Goal: Information Seeking & Learning: Stay updated

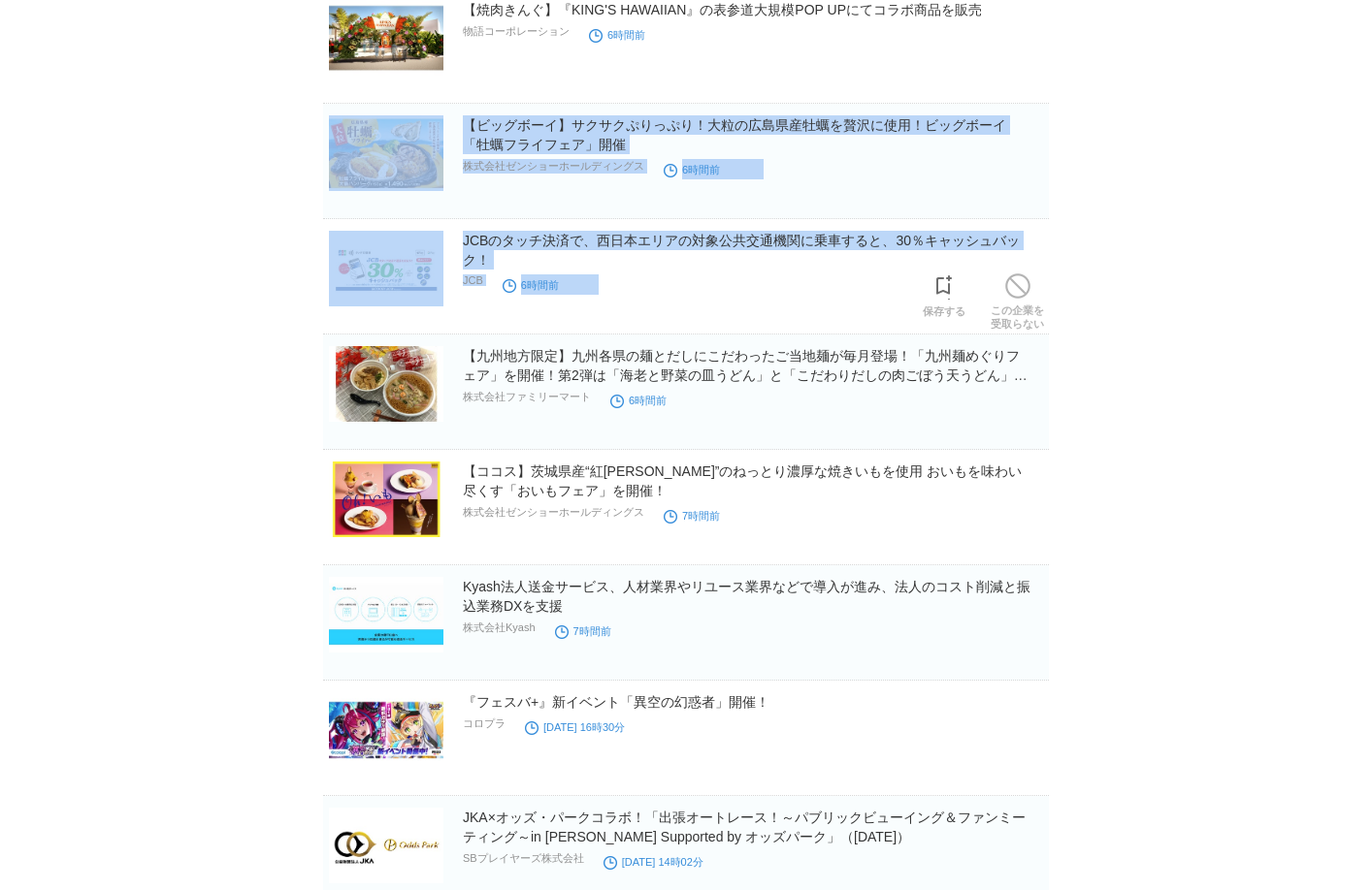
click at [813, 294] on div "JCBのタッチ決済で、西日本エリアの対象公共交通機関に乗車すると、30％キャッシュバック！ JCB 6時間前" at bounding box center [754, 263] width 583 height 64
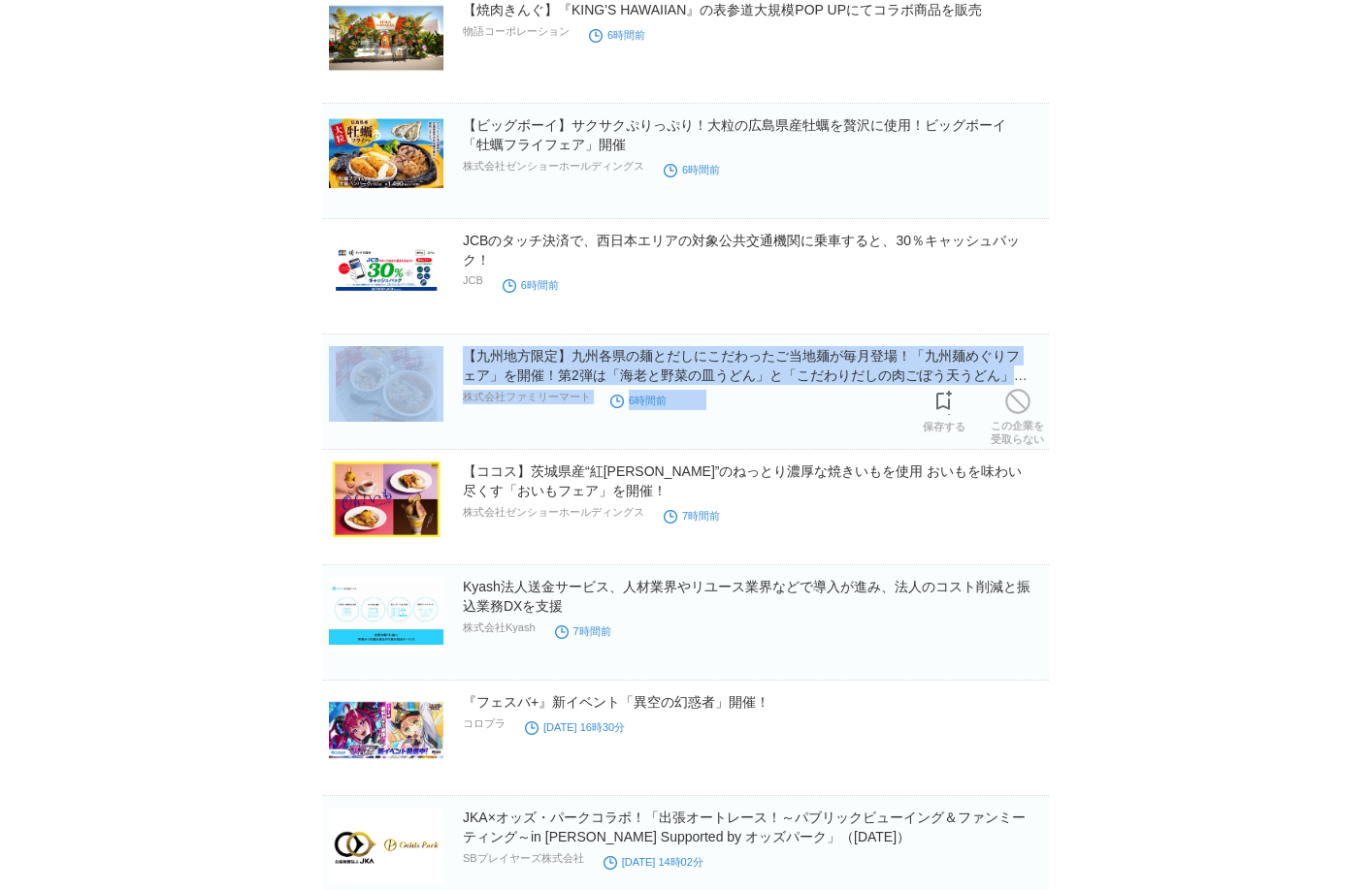
drag, startPoint x: 813, startPoint y: 294, endPoint x: 831, endPoint y: 418, distance: 125.3
click at [831, 412] on article "プレスリリース受信設定 で設定したプレスリリースが表示されます。 [PERSON_NAME]SBIネット銀行、邦銀初B to B to C住宅ローンデジタルプ…" at bounding box center [686, 541] width 726 height 2358
click at [827, 427] on section "【九州地方限定】九州各県の麺とだしにこだわったご当地麺が毎月登場！「九州麺めぐりフェア」を開催！第2弾は「海老と野菜の皿うどん」と「こだわりだしの肉ごぼう天う…" at bounding box center [686, 392] width 726 height 115
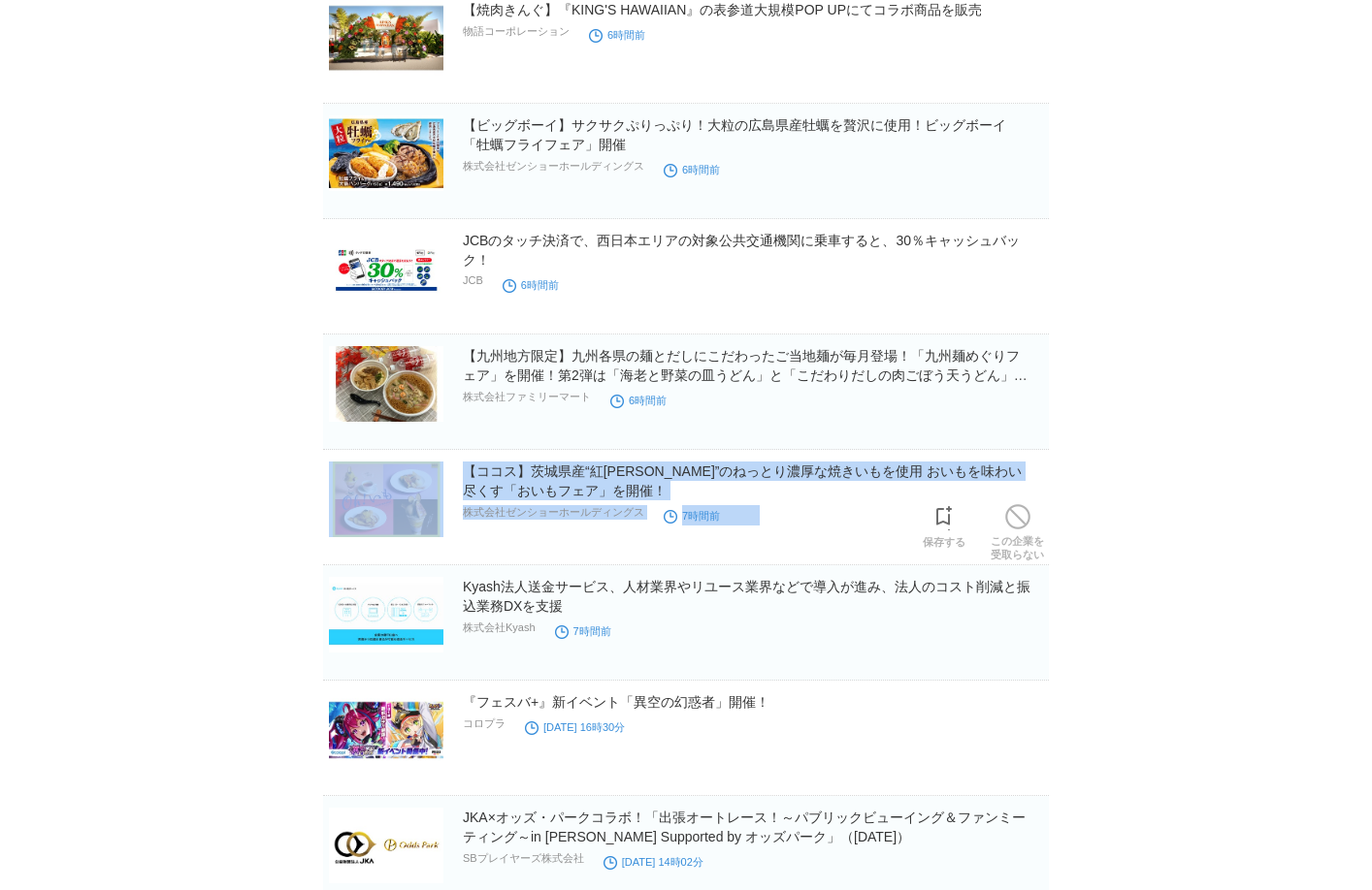
drag, startPoint x: 827, startPoint y: 427, endPoint x: 832, endPoint y: 541, distance: 114.1
click at [832, 541] on article "プレスリリース受信設定 で設定したプレスリリースが表示されます。 [PERSON_NAME]SBIネット銀行、邦銀初B to B to C住宅ローンデジタルプ…" at bounding box center [686, 541] width 726 height 2358
drag, startPoint x: 1078, startPoint y: 347, endPoint x: 1067, endPoint y: 544, distance: 197.3
click at [1067, 544] on main "プレスリリース受信設定 で設定したプレスリリースが表示されます。 [PERSON_NAME]SBIネット銀行、邦銀初B to B to C住宅ローンデジタルプ…" at bounding box center [686, 588] width 786 height 2455
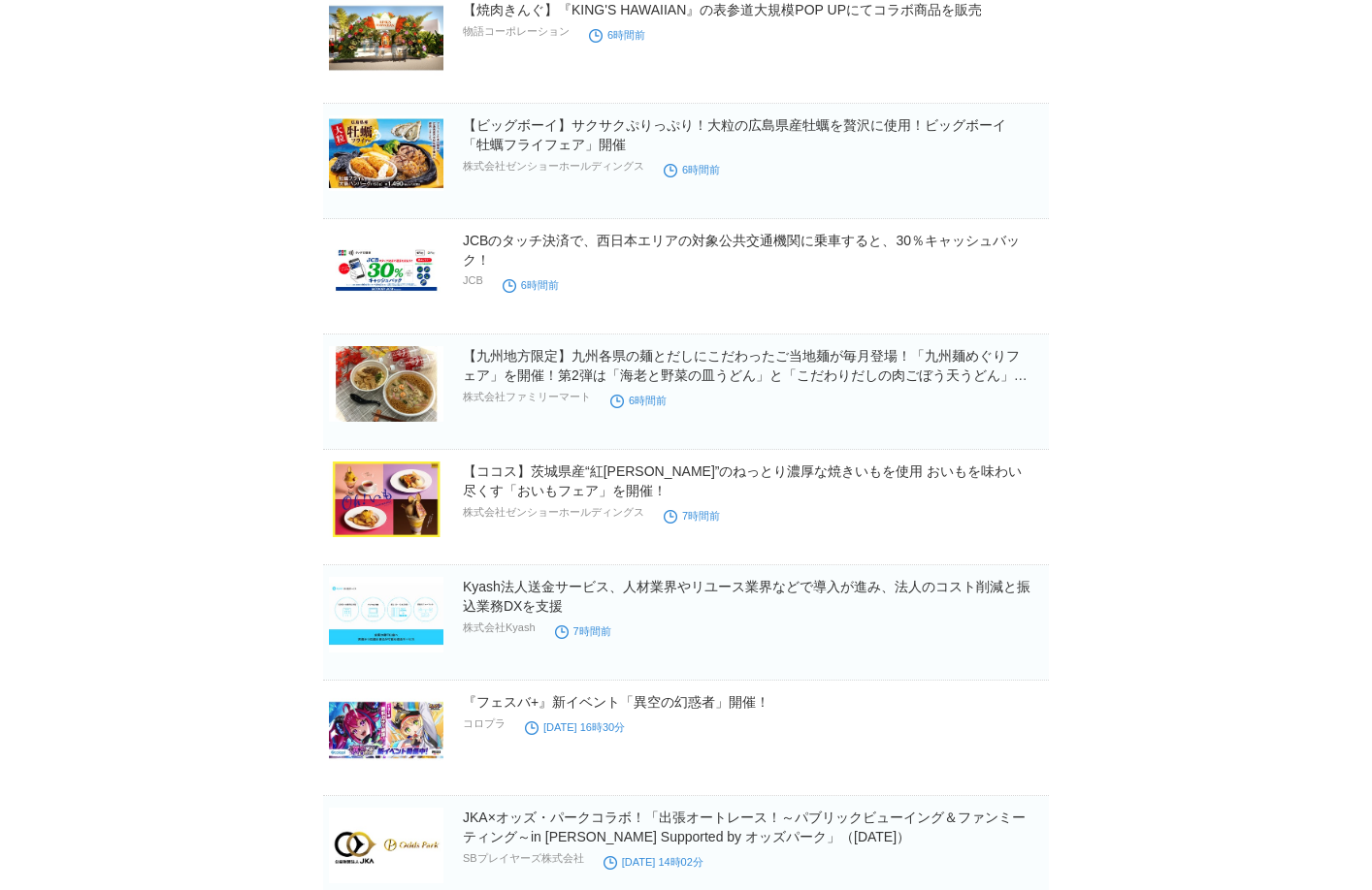
click at [1062, 527] on main "プレスリリース受信設定 で設定したプレスリリースが表示されます。 [PERSON_NAME]SBIネット銀行、邦銀初B to B to C住宅ローンデジタルプ…" at bounding box center [686, 588] width 786 height 2455
